Goal: Navigation & Orientation: Find specific page/section

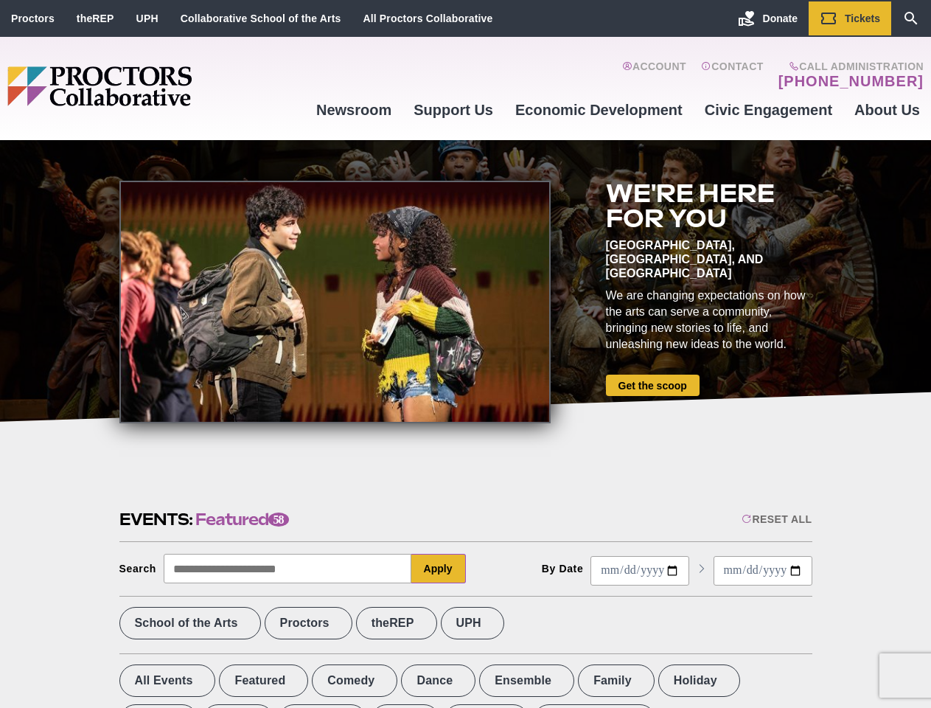
click at [465, 354] on div at bounding box center [334, 302] width 431 height 243
click at [775, 519] on div "Reset All" at bounding box center [777, 519] width 70 height 12
click at [439, 568] on button "Apply" at bounding box center [438, 568] width 55 height 29
